Goal: Check status

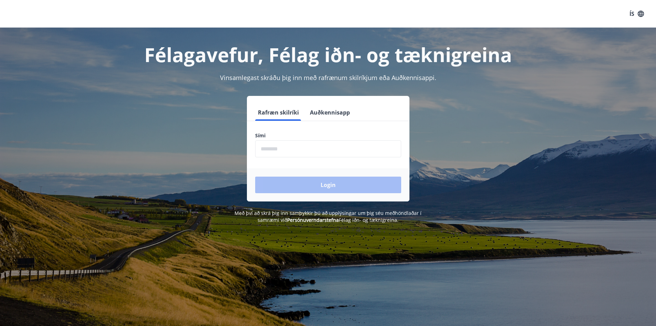
click at [305, 154] on input "phone" at bounding box center [328, 148] width 146 height 17
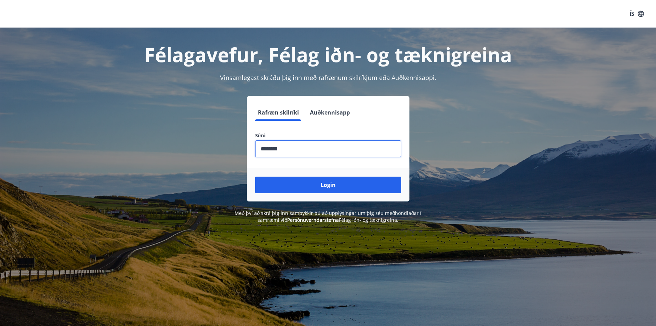
type input "********"
click at [255, 176] on button "Login" at bounding box center [328, 184] width 146 height 17
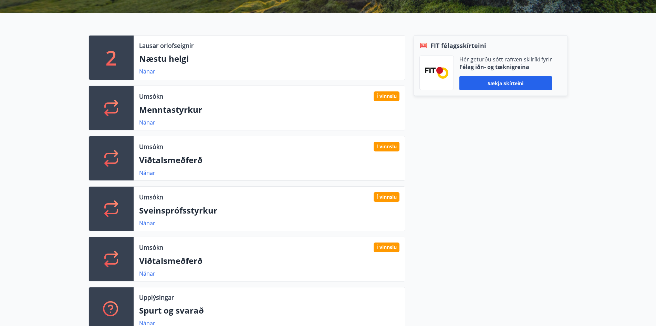
scroll to position [172, 0]
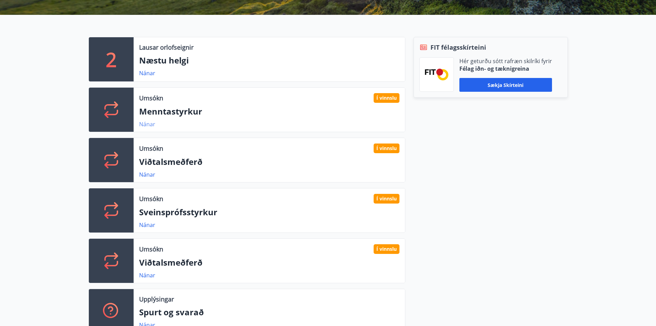
click at [150, 123] on link "Nánar" at bounding box center [147, 124] width 16 height 8
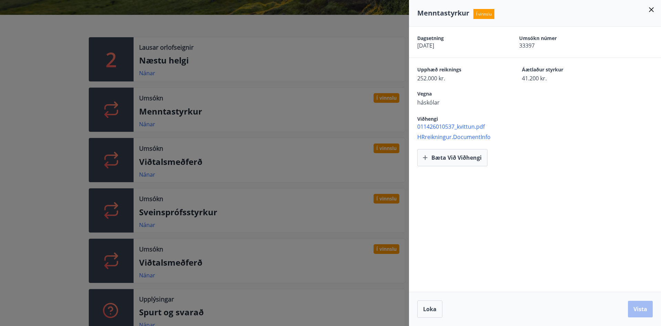
click at [655, 11] on icon at bounding box center [652, 10] width 8 height 8
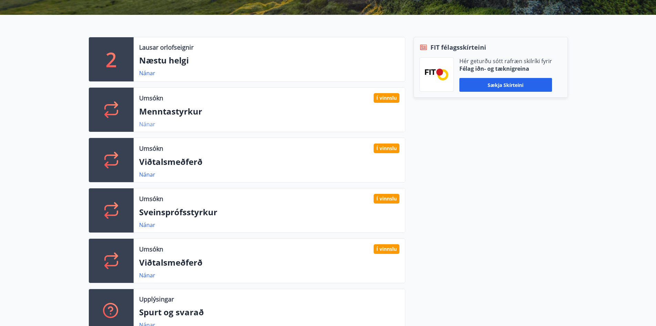
click at [148, 125] on link "Nánar" at bounding box center [147, 124] width 16 height 8
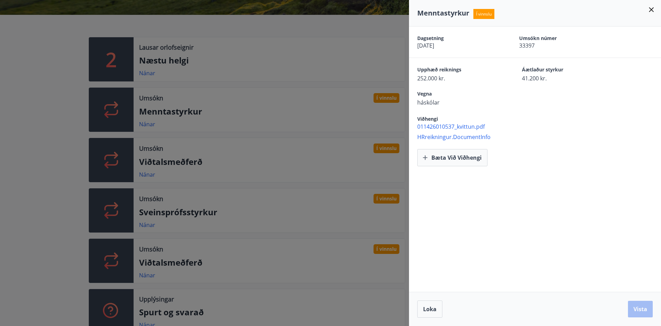
click at [659, 9] on div "Menntastyrkur Í vinnslu" at bounding box center [535, 13] width 252 height 27
click at [654, 10] on icon at bounding box center [652, 10] width 8 height 8
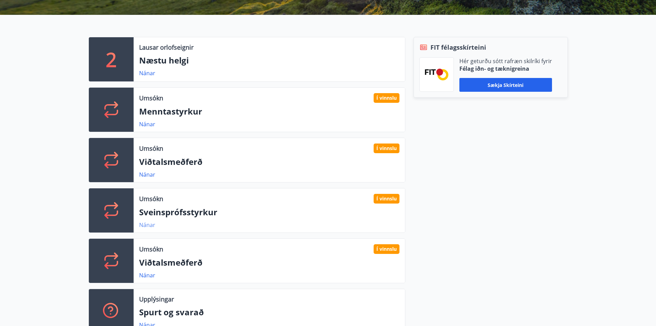
click at [149, 225] on link "Nánar" at bounding box center [147, 225] width 16 height 8
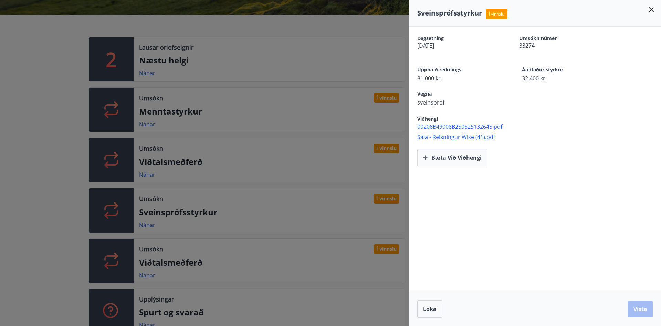
click at [653, 11] on icon at bounding box center [652, 10] width 8 height 8
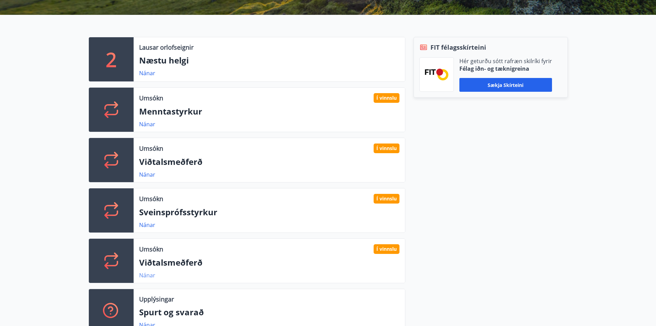
click at [145, 277] on link "Nánar" at bounding box center [147, 275] width 16 height 8
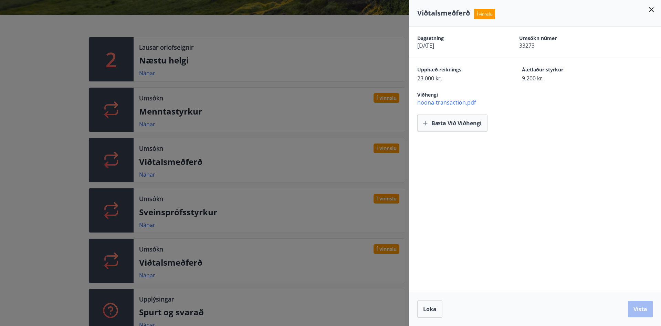
click at [652, 14] on div "Viðtalsmeðferð Í vinnslu" at bounding box center [536, 13] width 236 height 10
click at [653, 11] on icon at bounding box center [652, 10] width 8 height 8
